Goal: Task Accomplishment & Management: Manage account settings

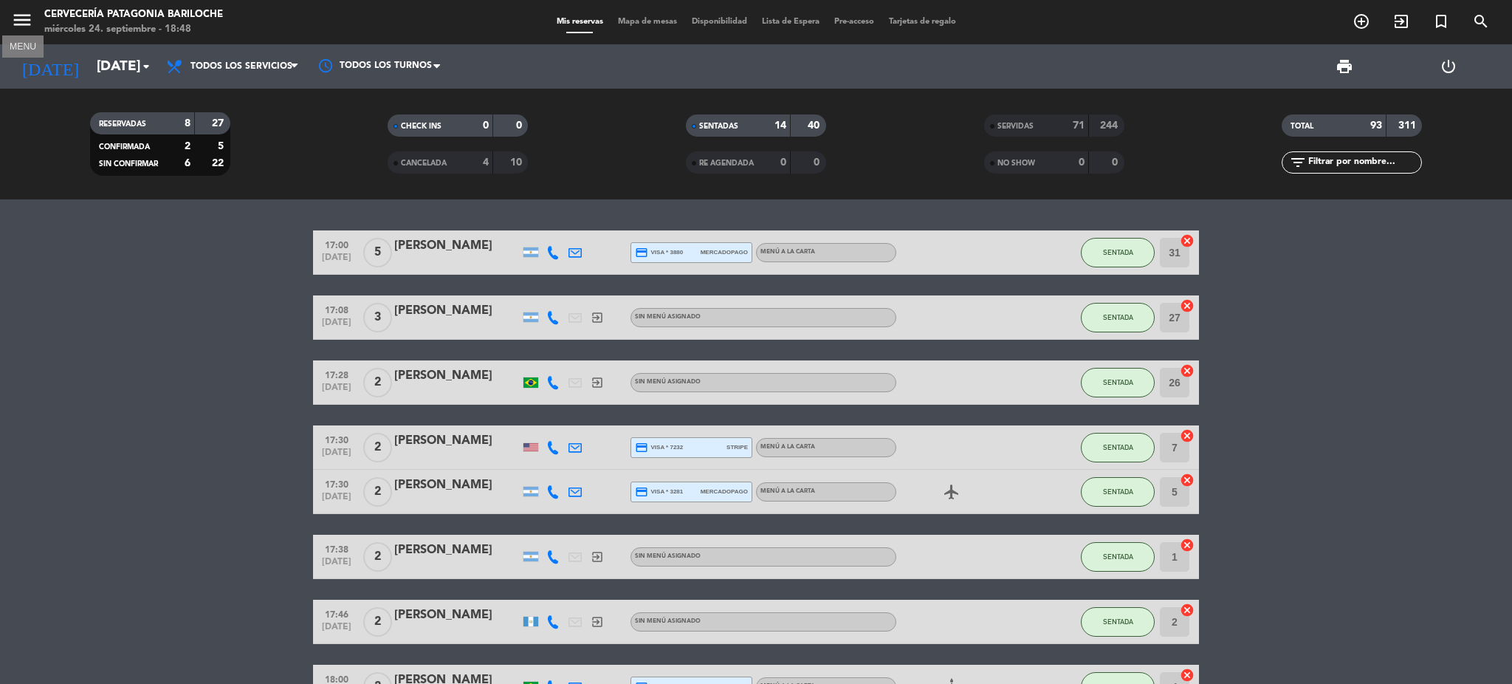
click at [31, 21] on icon "menu" at bounding box center [22, 20] width 22 height 22
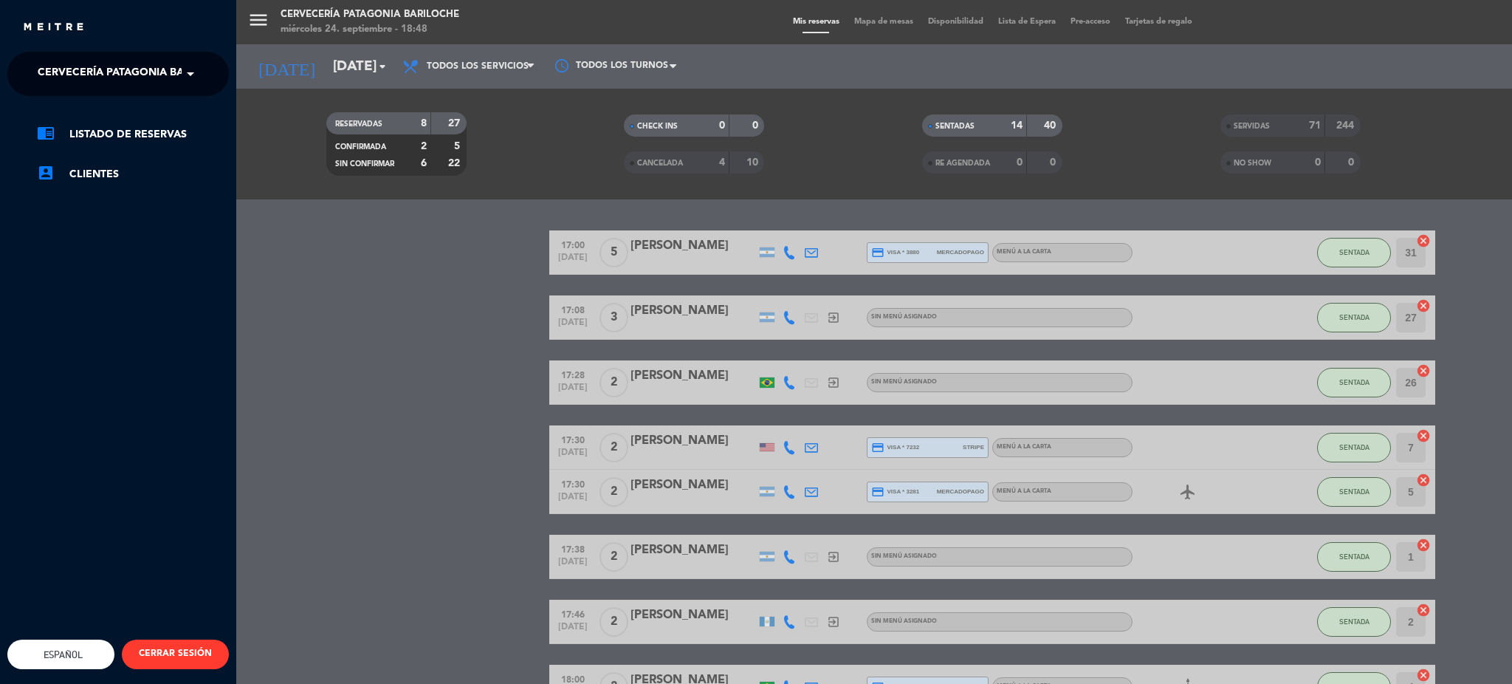
click at [90, 83] on span "Cervecería Patagonia Bariloche" at bounding box center [134, 73] width 193 height 31
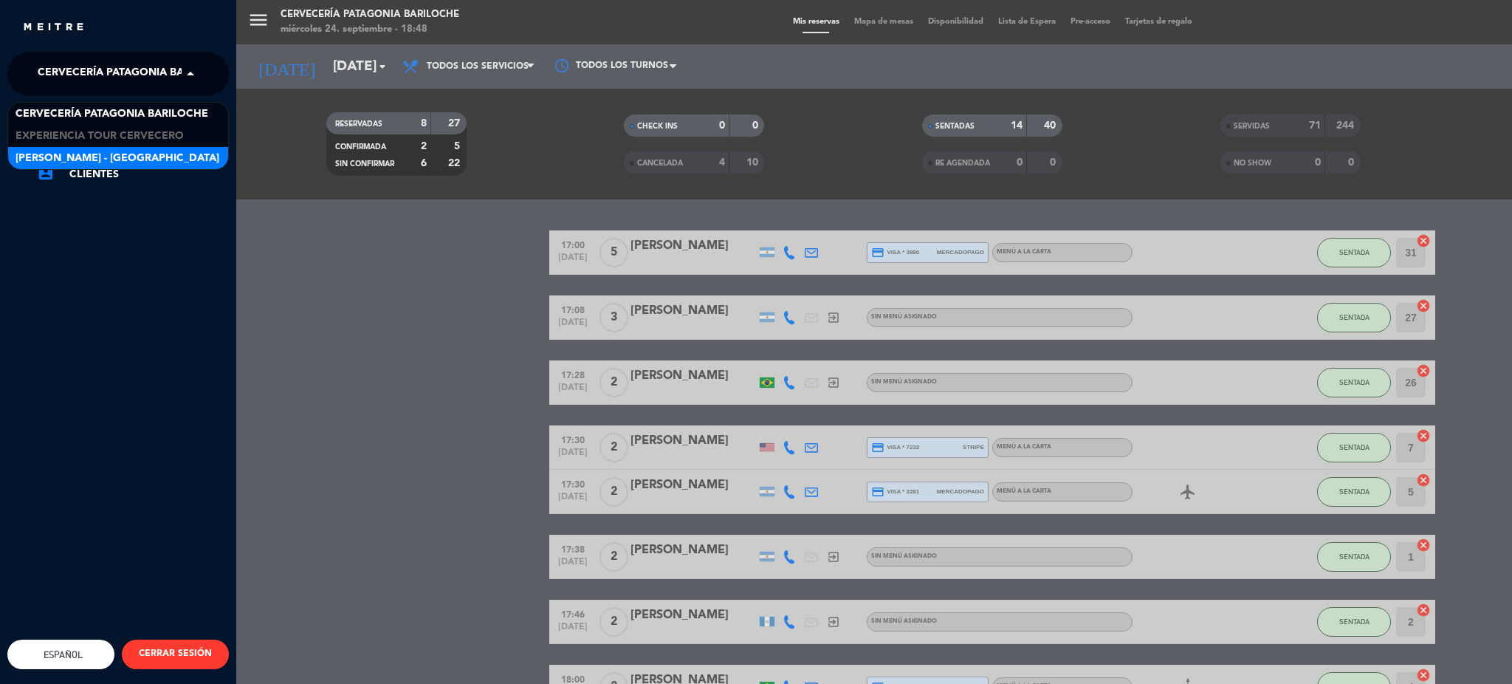
click at [109, 147] on div "[PERSON_NAME] - [GEOGRAPHIC_DATA]" at bounding box center [118, 158] width 220 height 22
click at [123, 78] on span "[PERSON_NAME] - [GEOGRAPHIC_DATA]" at bounding box center [140, 73] width 204 height 31
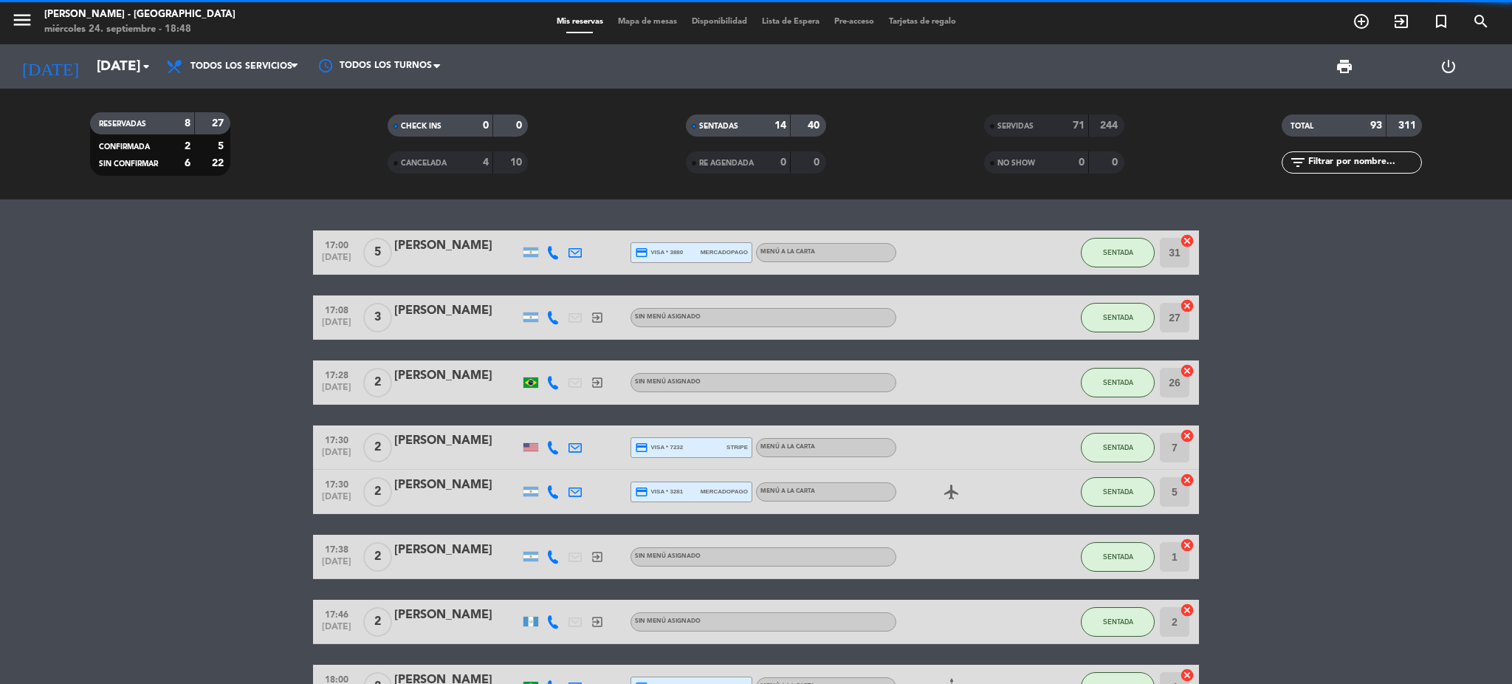
click at [80, 126] on div "close × [PERSON_NAME] - Patagonia × chrome_reader_mode Listado de Reservas acco…" at bounding box center [756, 342] width 1512 height 684
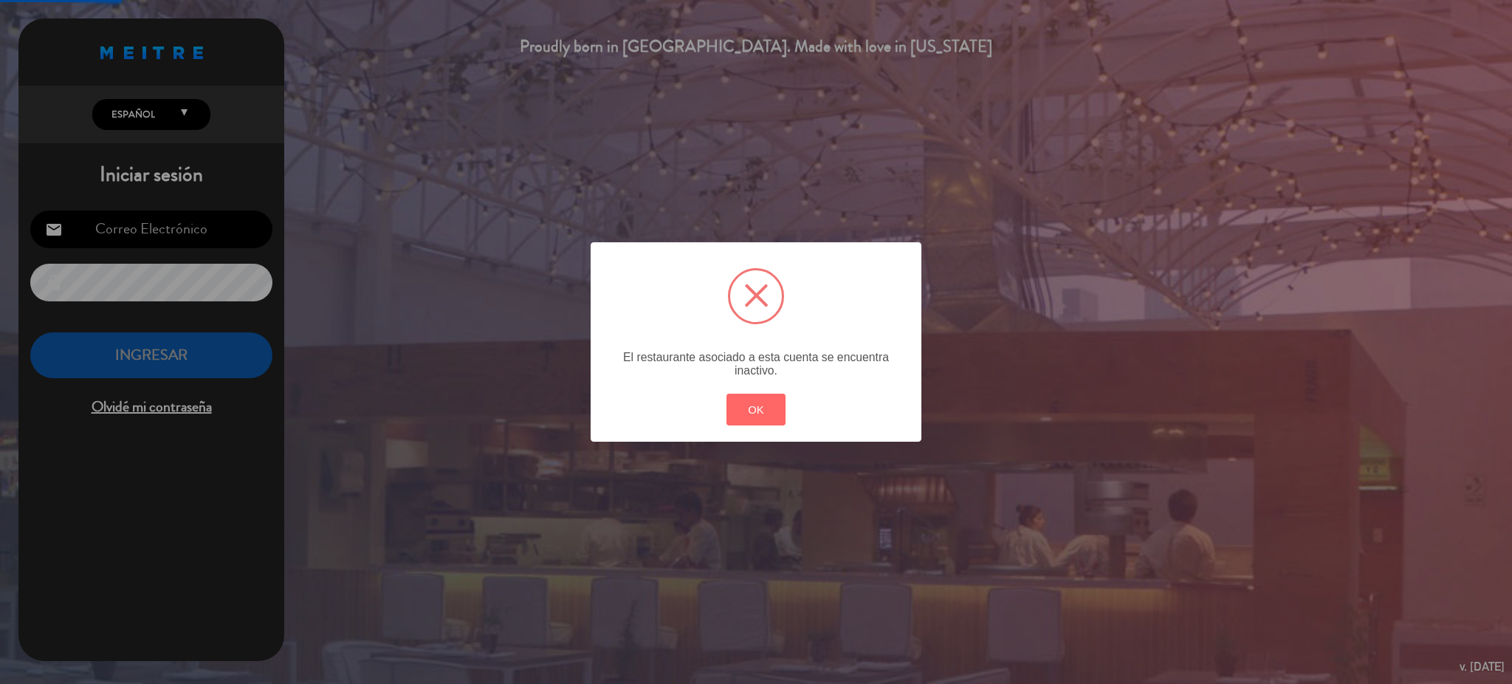
click at [27, 5] on div "? ! i × El restaurante asociado a esta cuenta se encuentra inactivo. OK Cancel" at bounding box center [756, 342] width 1512 height 684
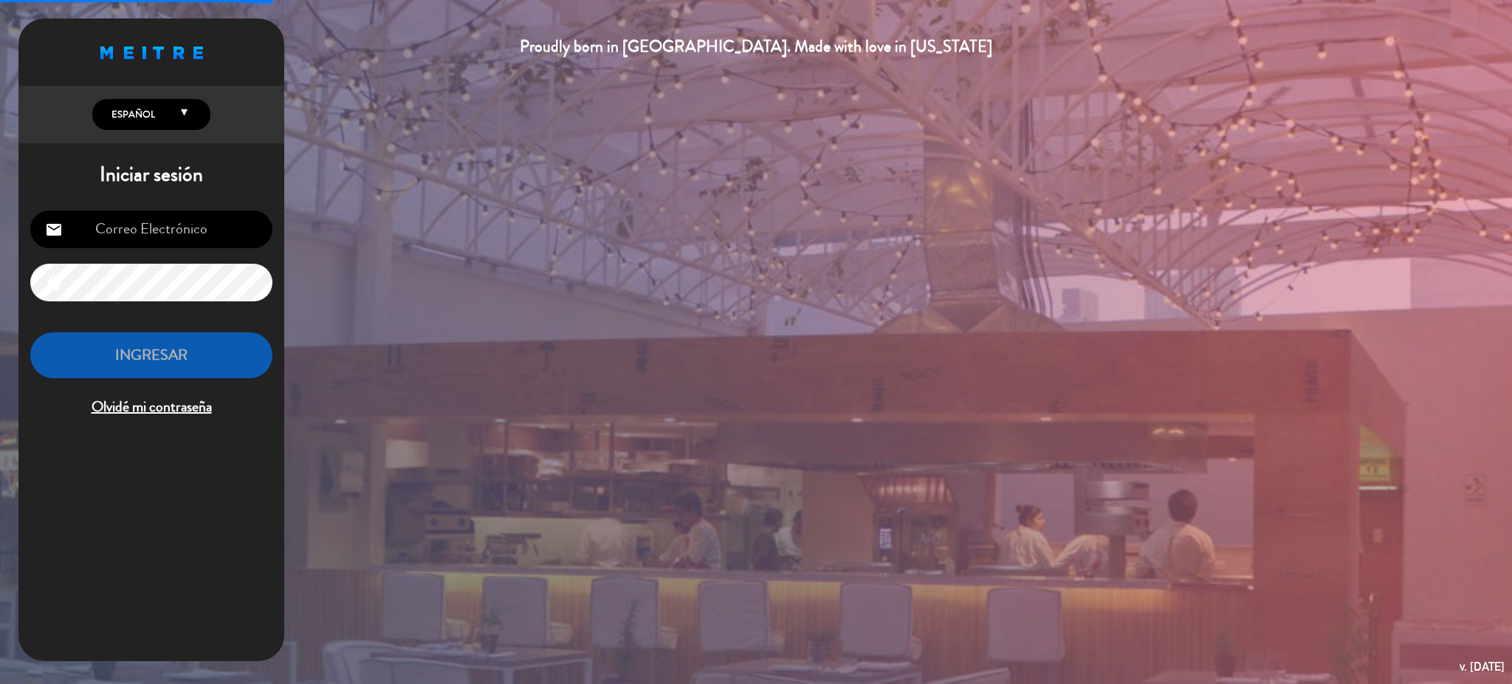
type input "[EMAIL_ADDRESS][DOMAIN_NAME]"
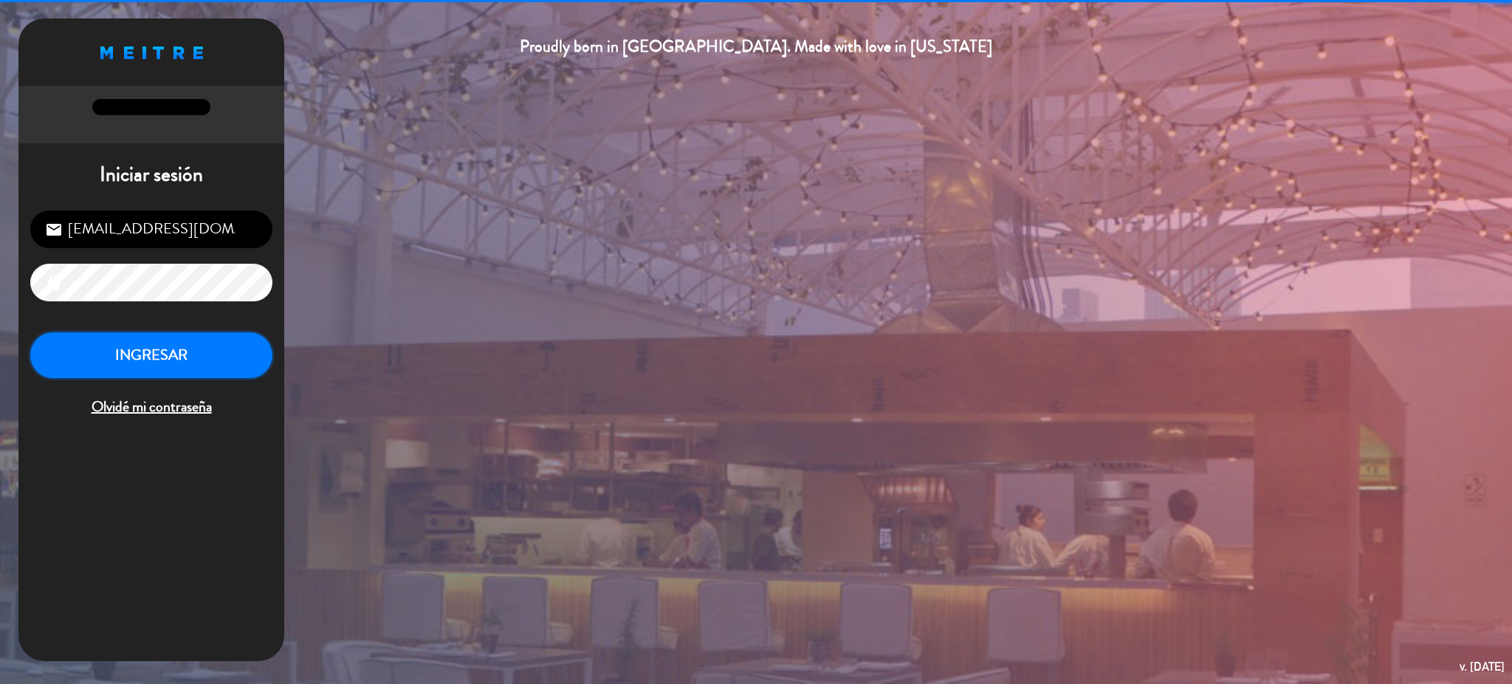
click at [162, 360] on button "INGRESAR" at bounding box center [151, 355] width 242 height 47
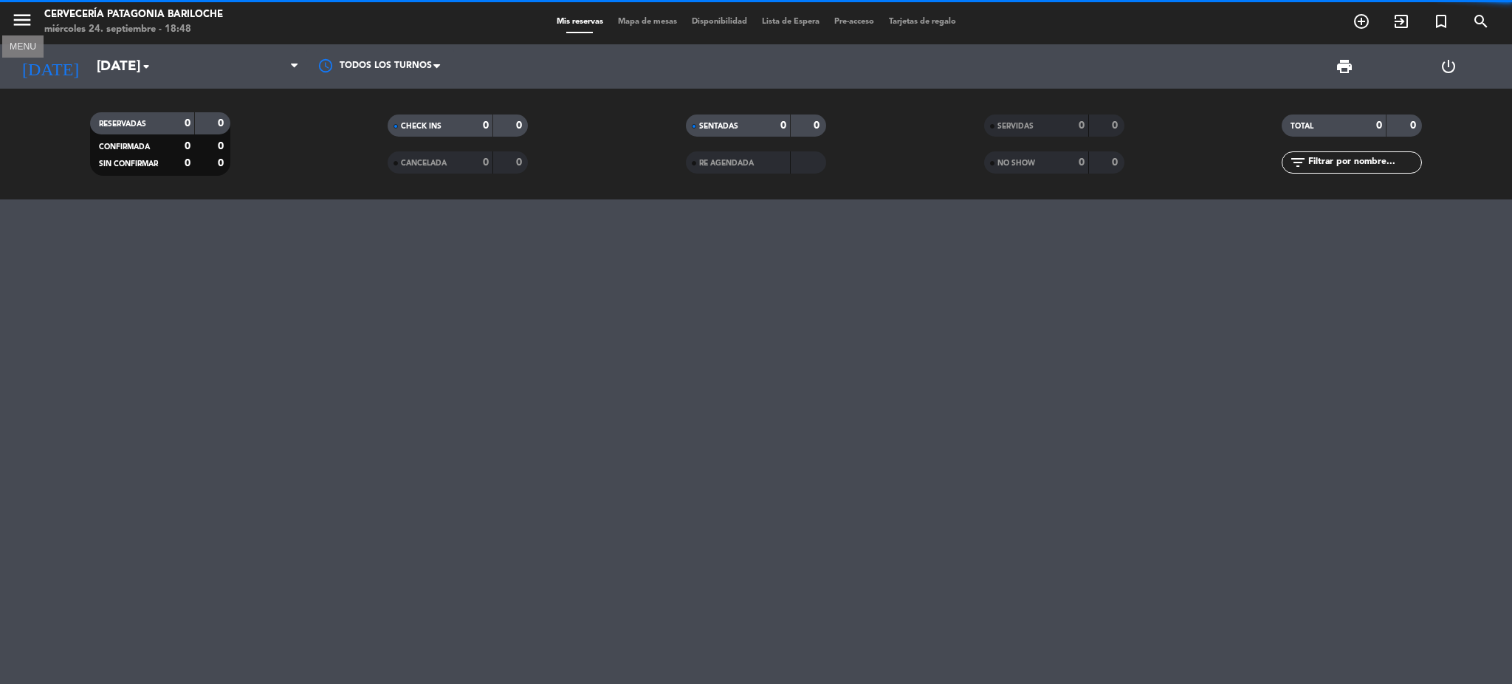
click at [26, 15] on icon "menu" at bounding box center [22, 20] width 22 height 22
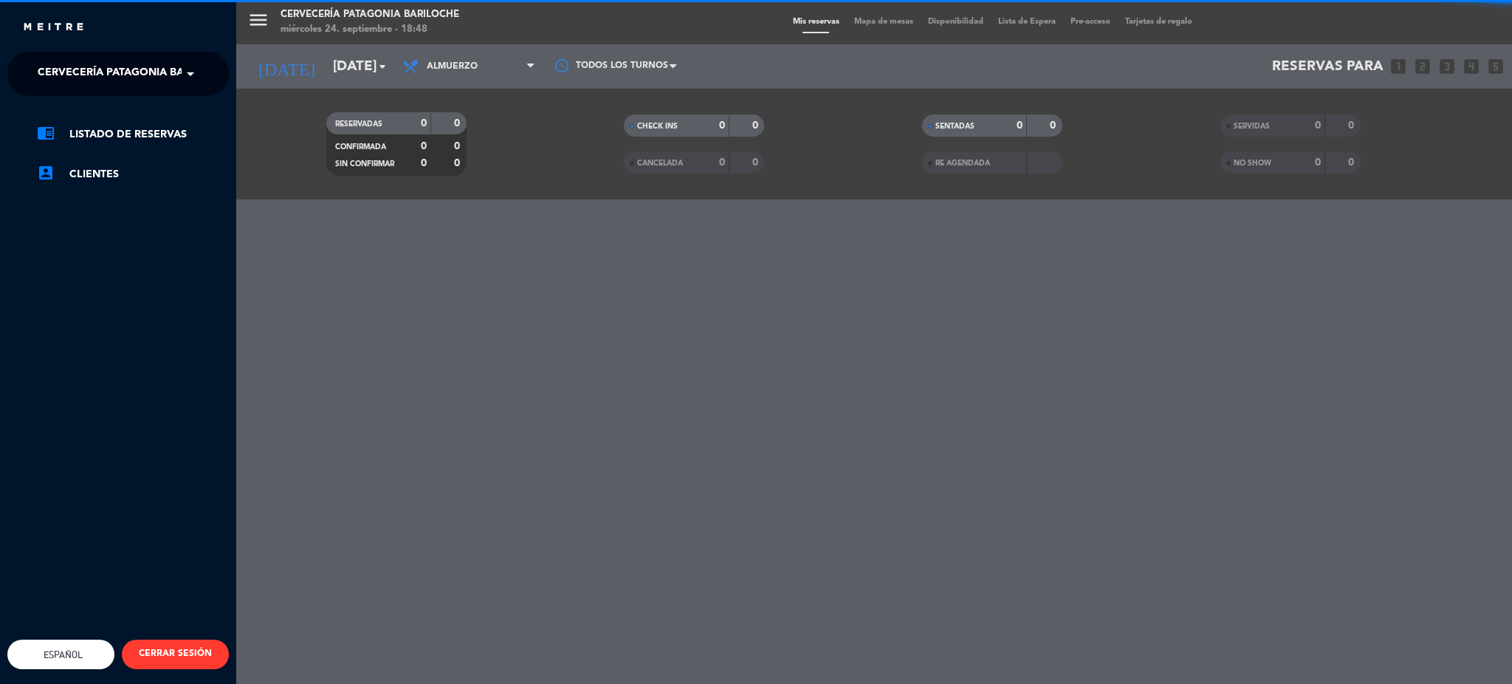
click at [100, 79] on span "Cervecería Patagonia Bariloche" at bounding box center [134, 73] width 193 height 31
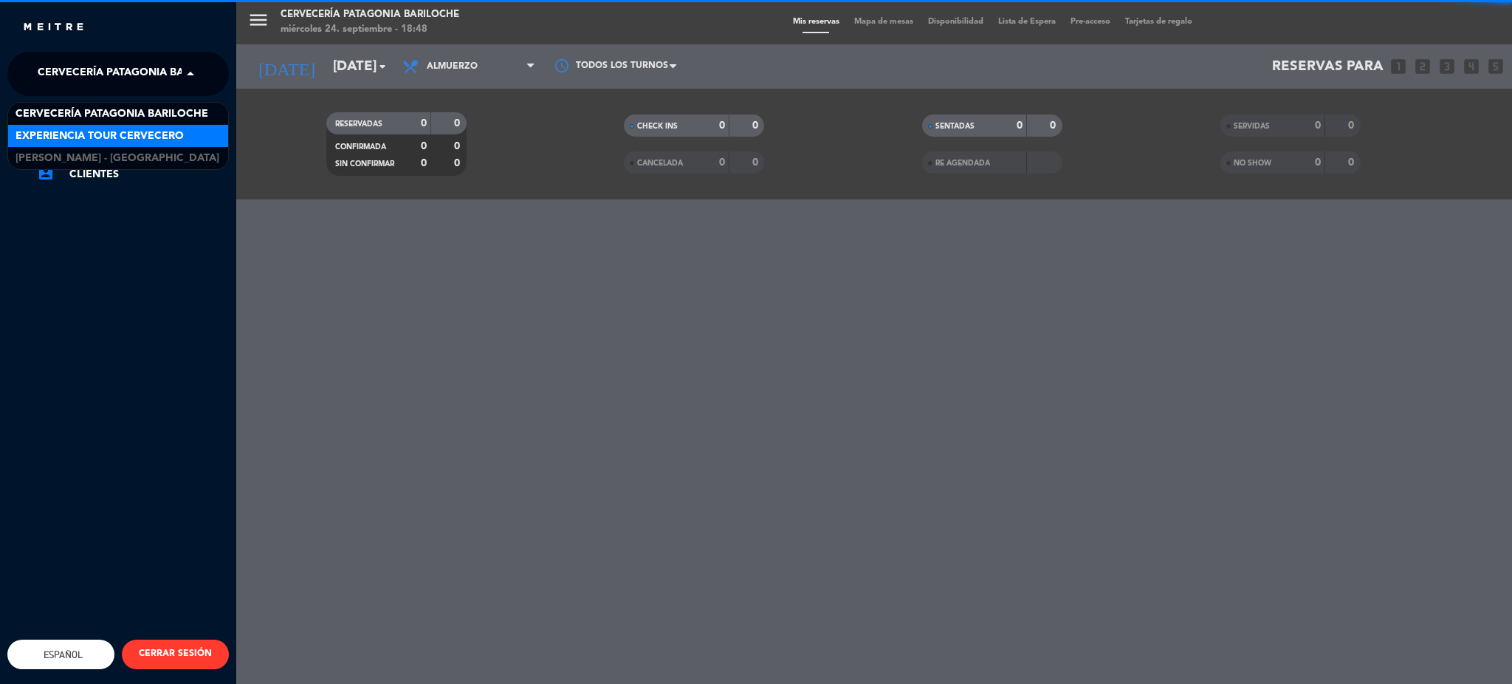
click at [109, 133] on span "Experiencia Tour Cervecero" at bounding box center [100, 136] width 168 height 17
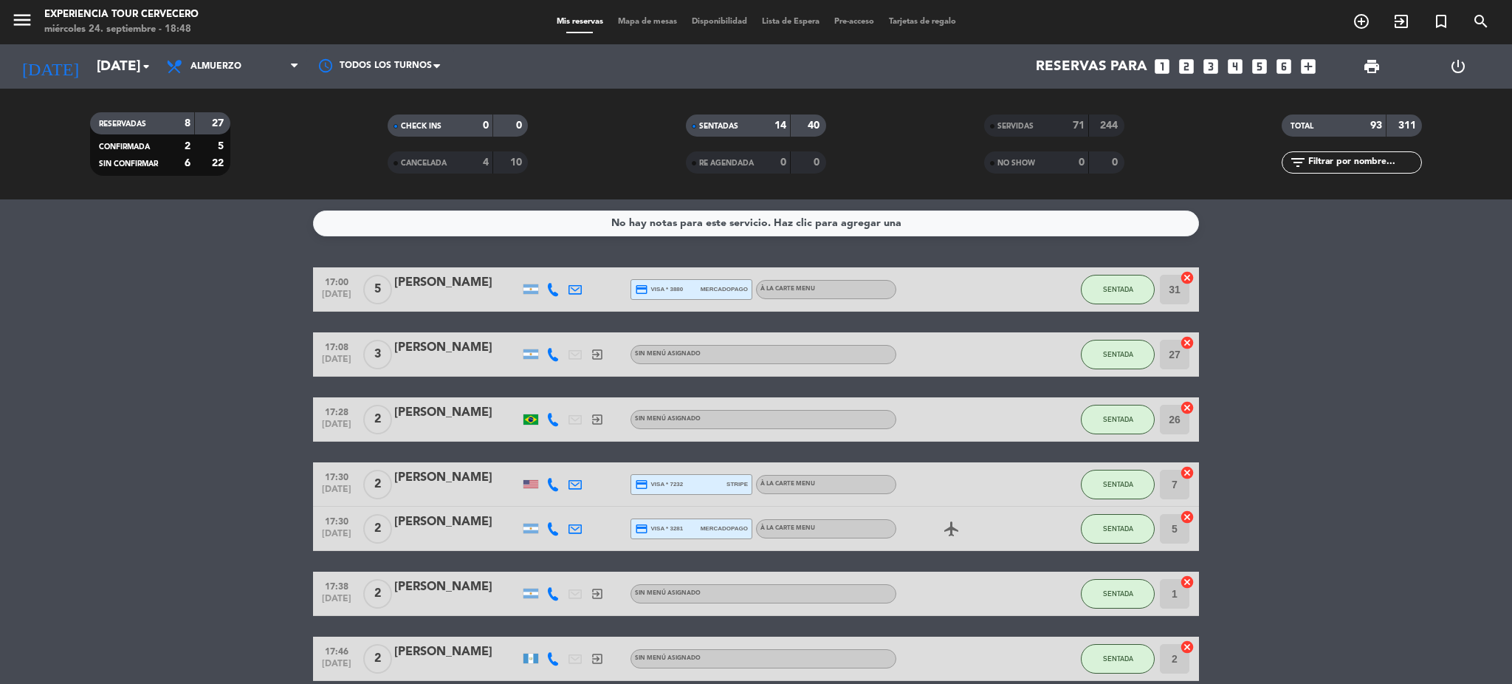
click at [655, 24] on span "Mapa de mesas" at bounding box center [648, 22] width 74 height 8
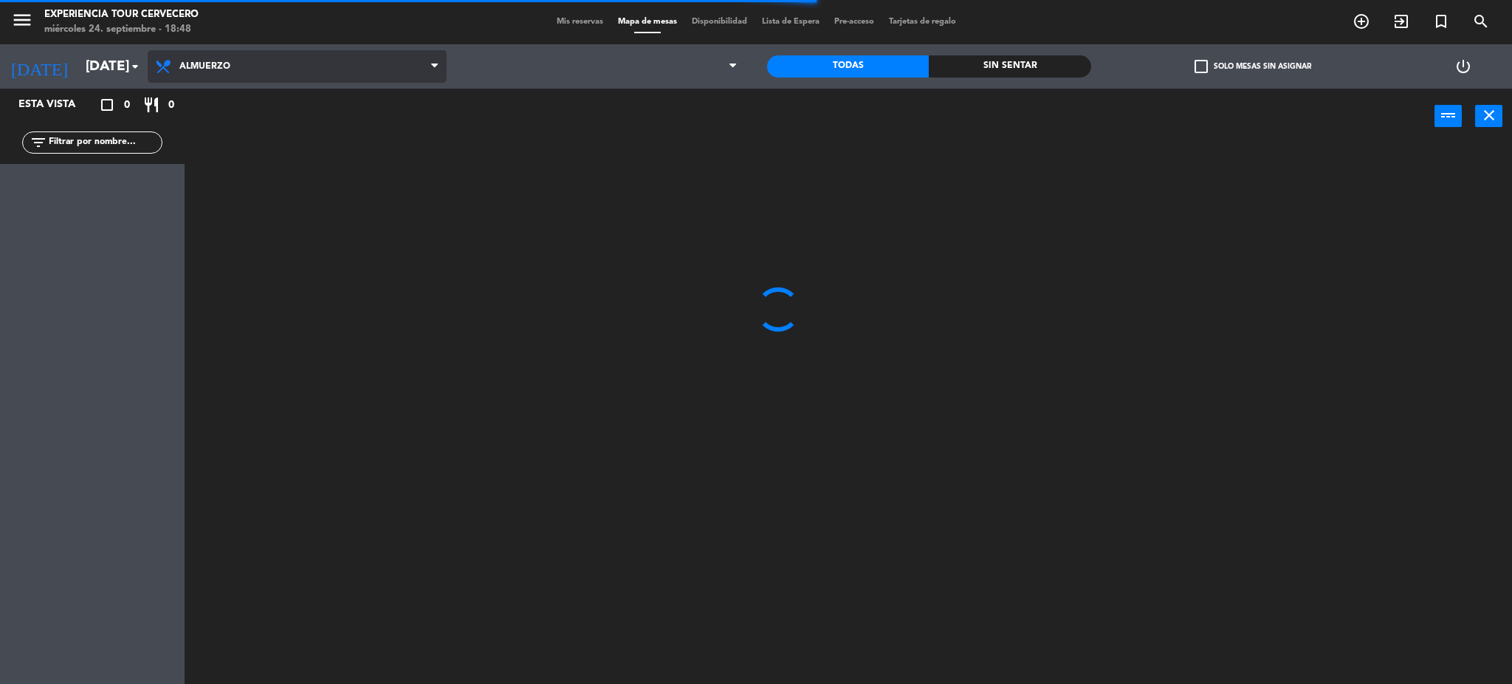
click at [295, 75] on span "Almuerzo" at bounding box center [297, 66] width 299 height 32
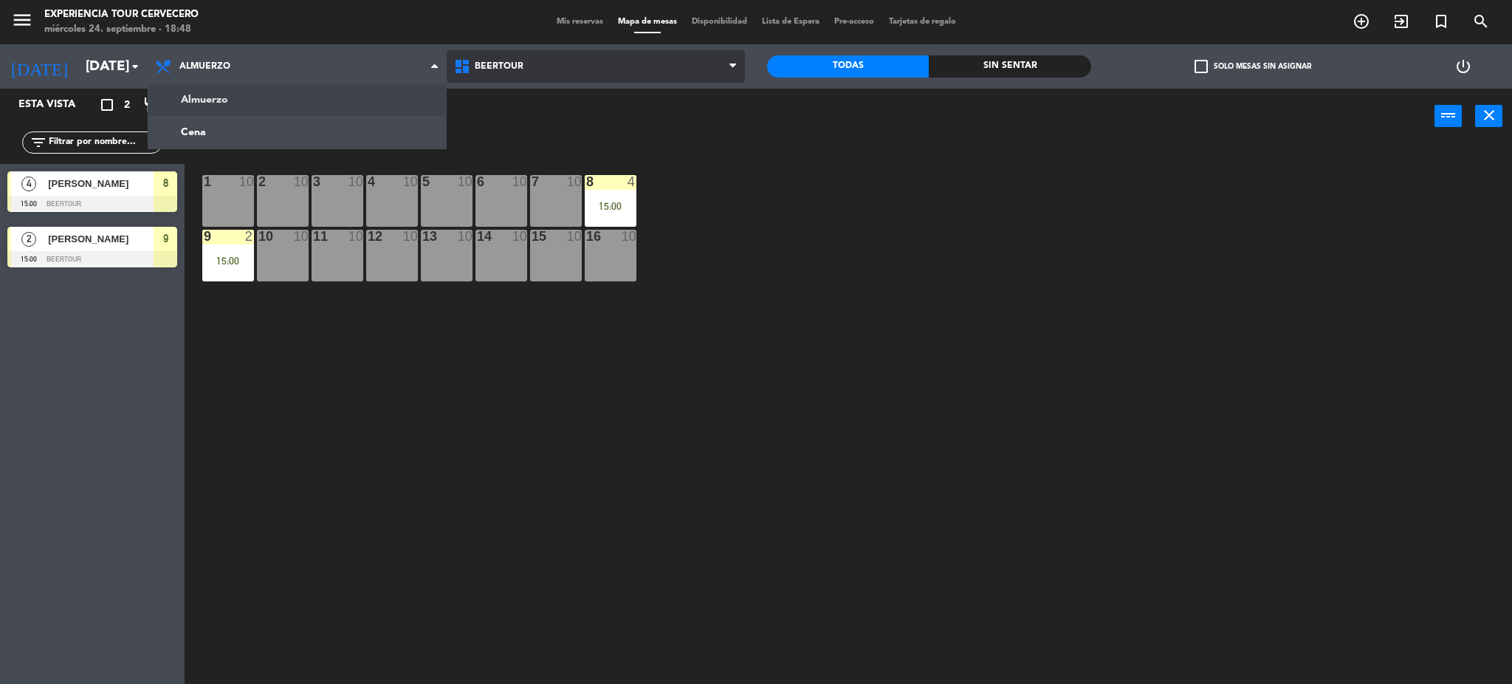
click at [515, 74] on span "Beertour" at bounding box center [596, 66] width 299 height 32
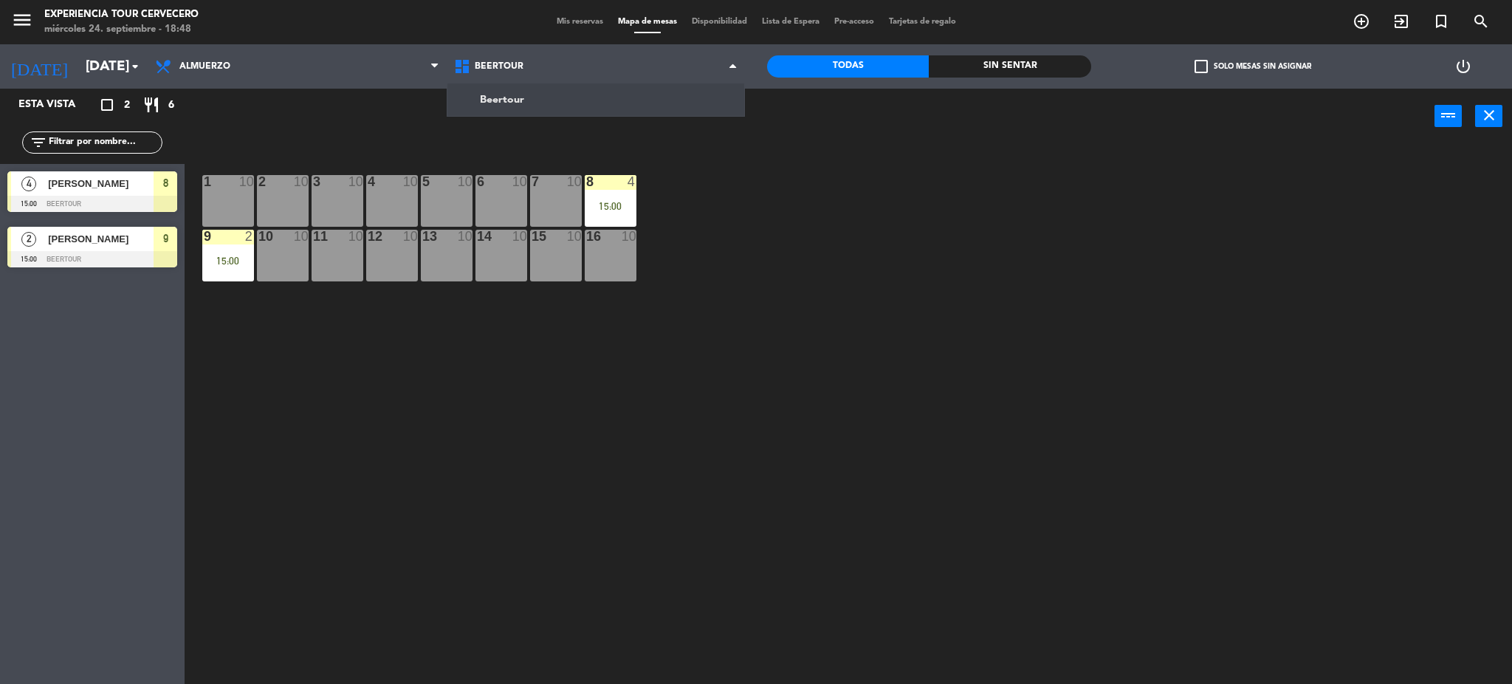
click at [431, 140] on div "power_input close" at bounding box center [810, 117] width 1250 height 56
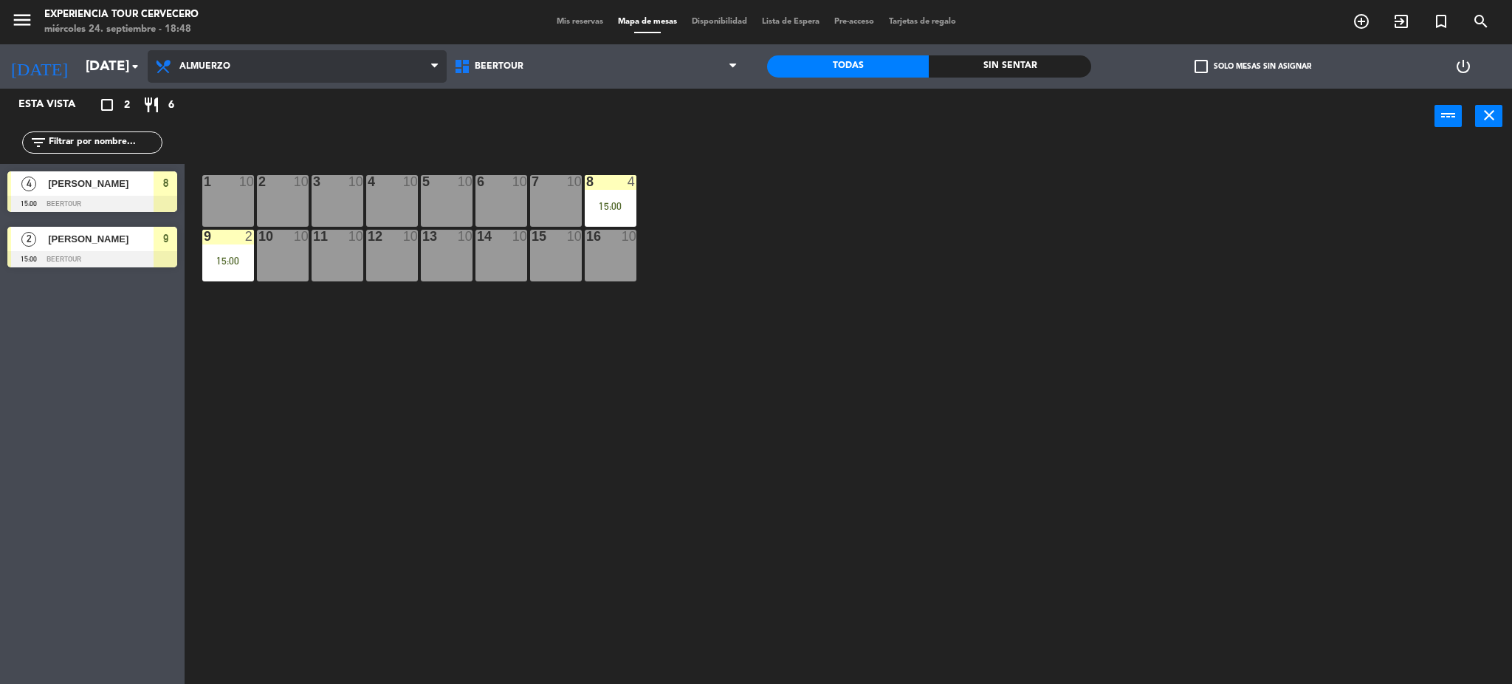
click at [346, 69] on span "Almuerzo" at bounding box center [297, 66] width 299 height 32
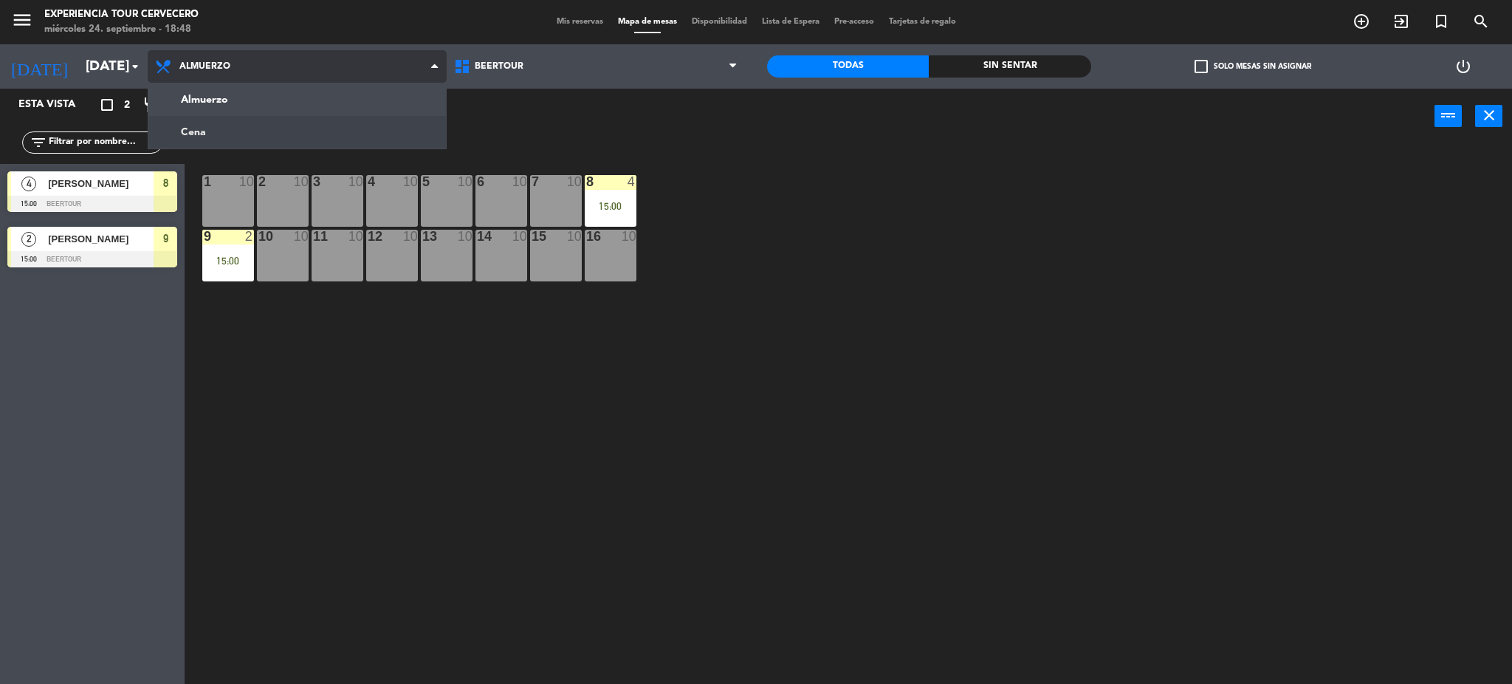
click at [305, 127] on ng-component "menu Experiencia Tour Cervecero [DATE] 24. septiembre - 18:48 Mis reservas Mapa…" at bounding box center [756, 344] width 1512 height 688
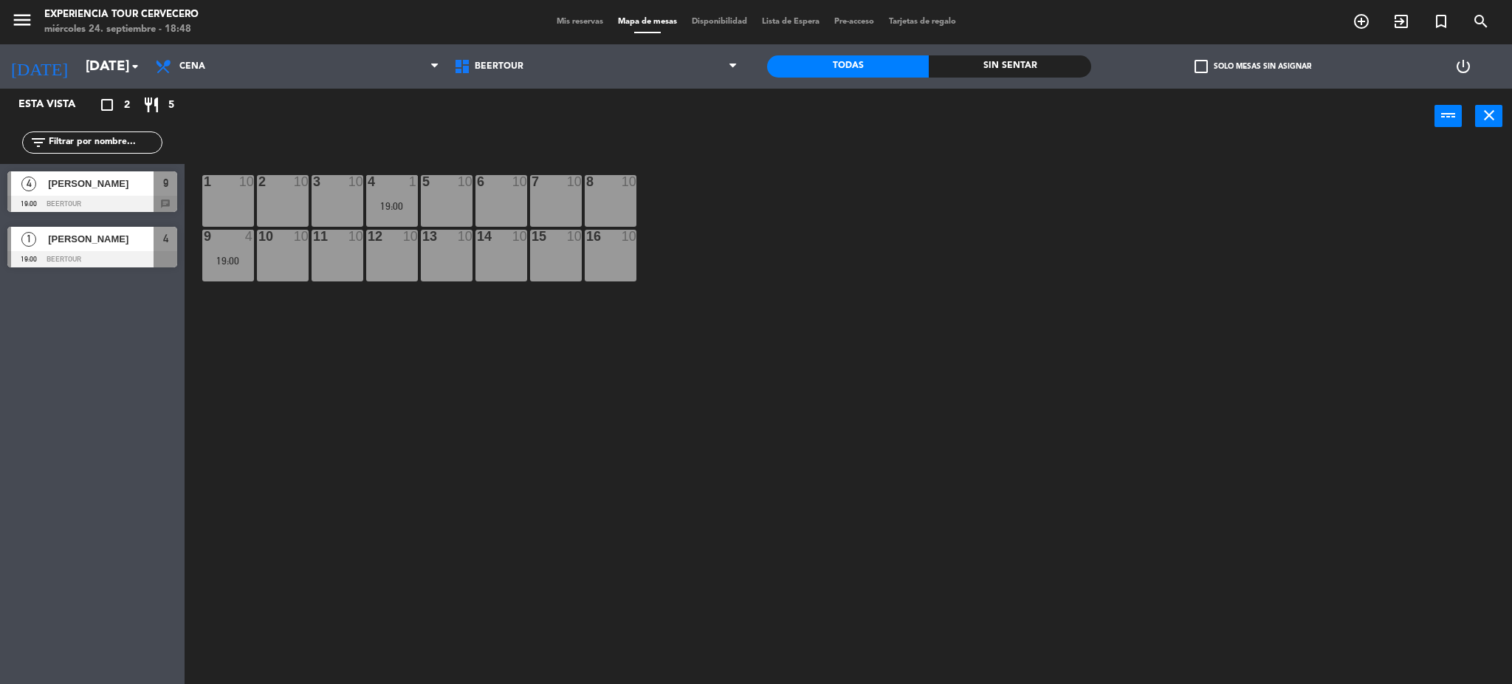
click at [123, 259] on div at bounding box center [92, 259] width 170 height 16
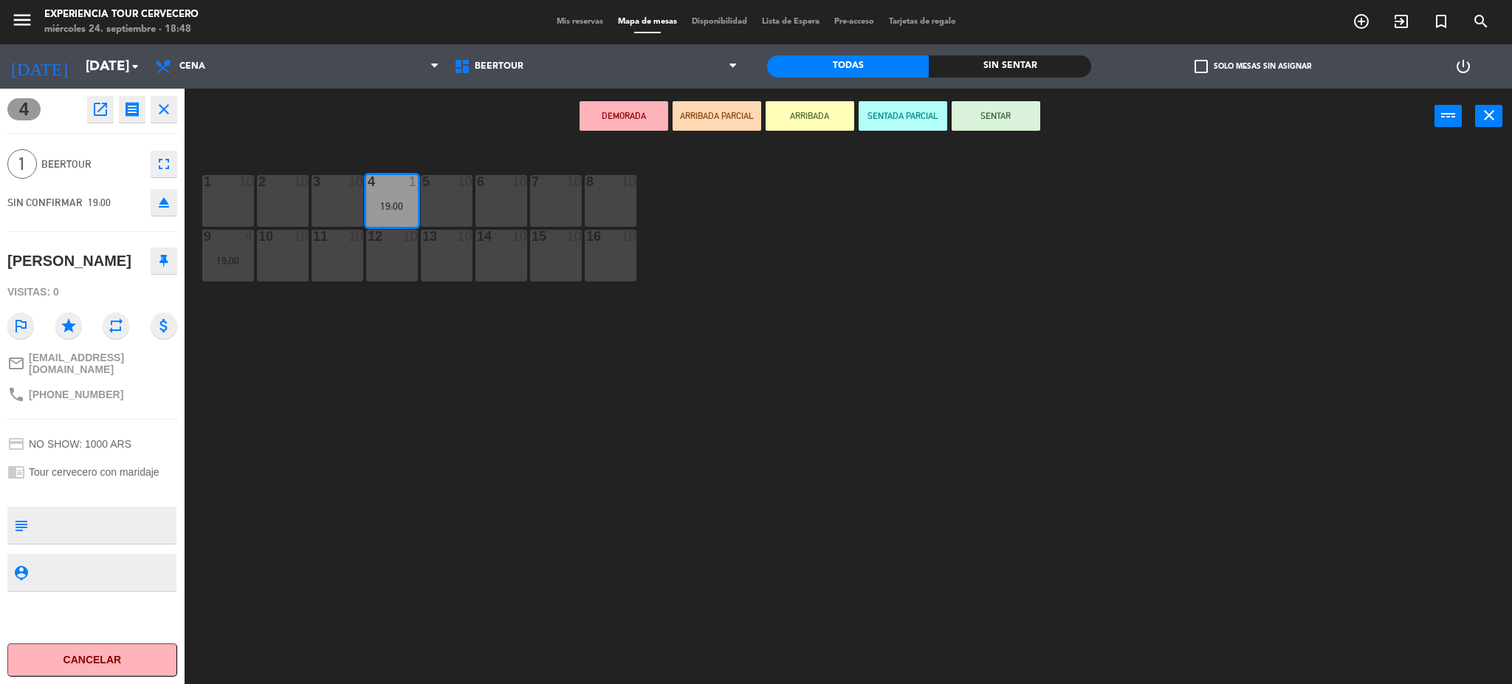
click at [809, 111] on button "ARRIBADA" at bounding box center [810, 116] width 89 height 30
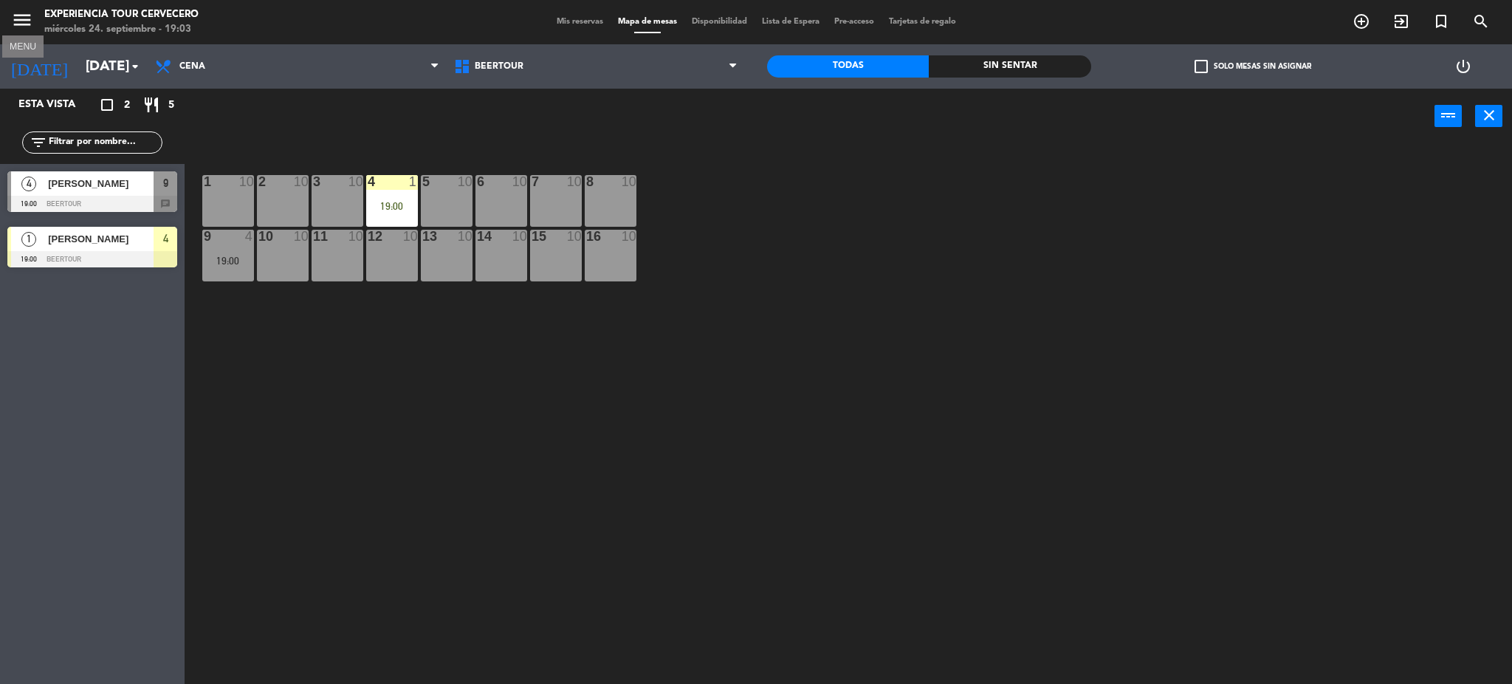
click at [32, 11] on icon "menu" at bounding box center [22, 20] width 22 height 22
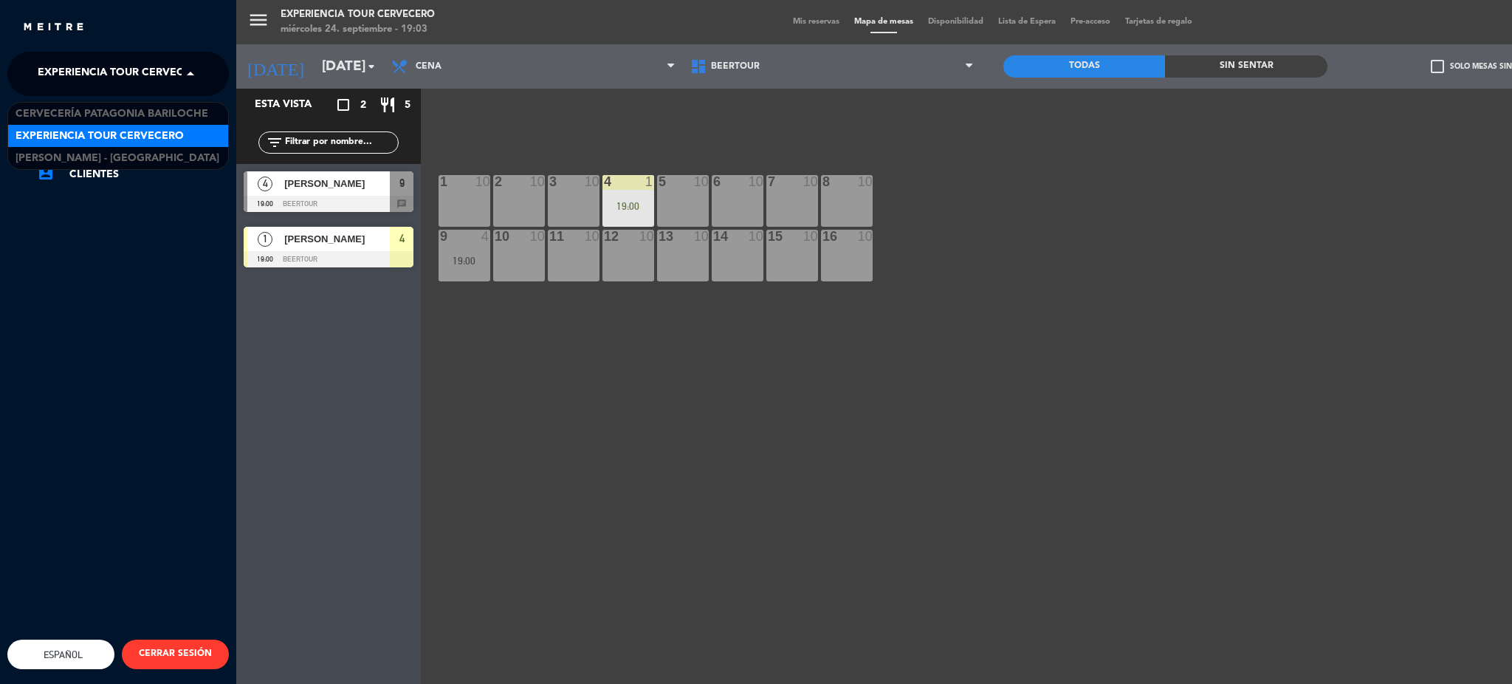
click at [111, 77] on span "Experiencia Tour Cervecero" at bounding box center [122, 73] width 168 height 31
click at [162, 111] on span "Cervecería Patagonia Bariloche" at bounding box center [112, 114] width 193 height 17
